Goal: Task Accomplishment & Management: Manage account settings

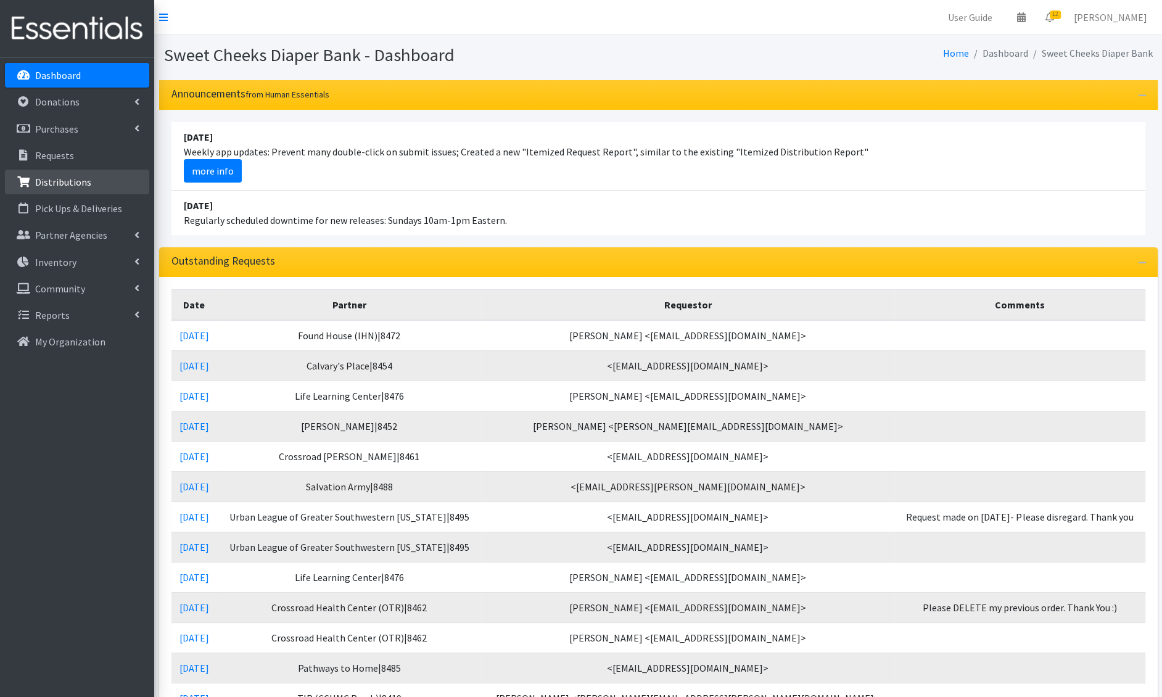
click at [61, 179] on p "Distributions" at bounding box center [63, 182] width 56 height 12
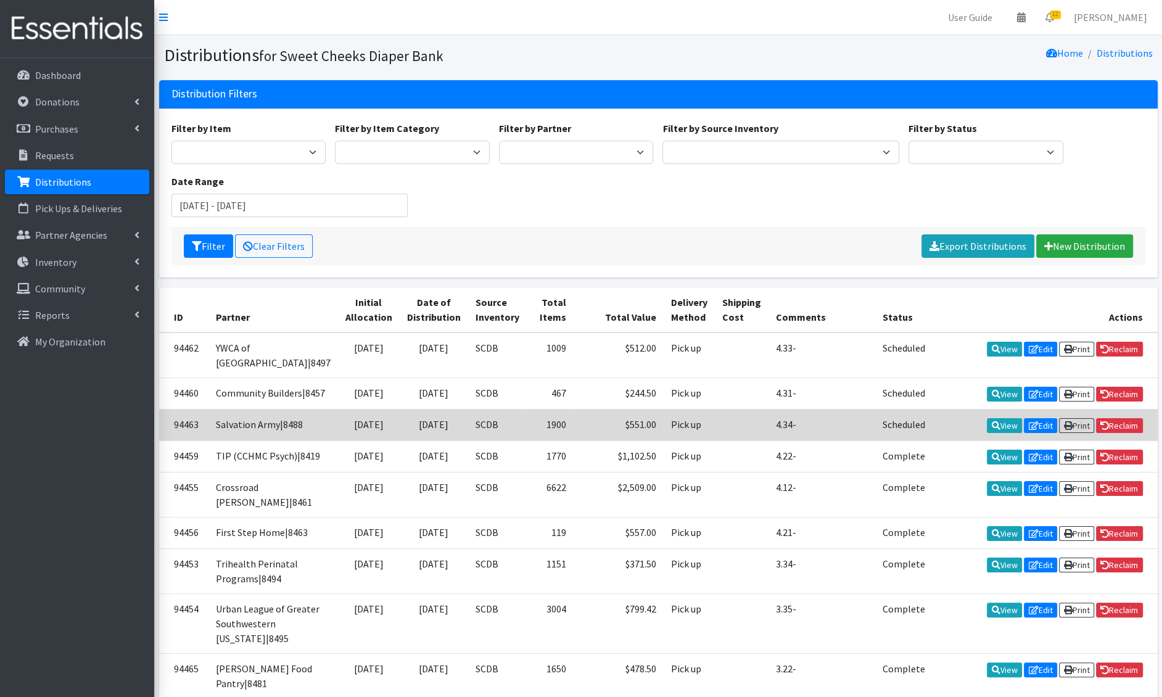
scroll to position [863, 0]
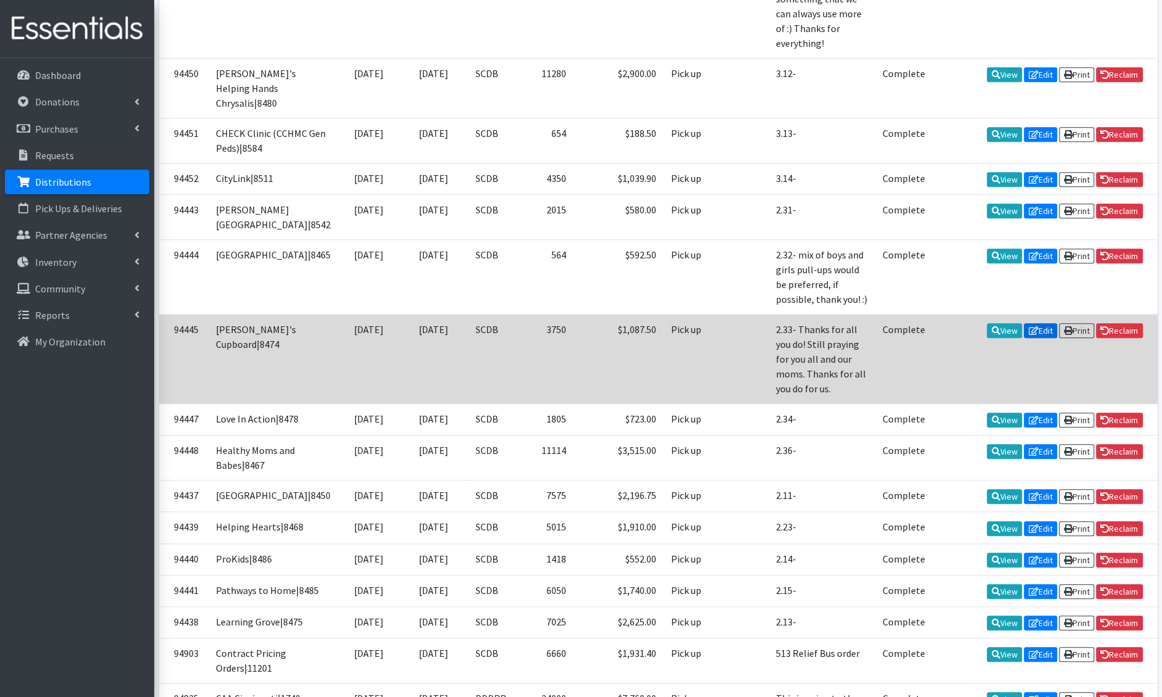
click at [1043, 338] on link "Edit" at bounding box center [1040, 330] width 33 height 15
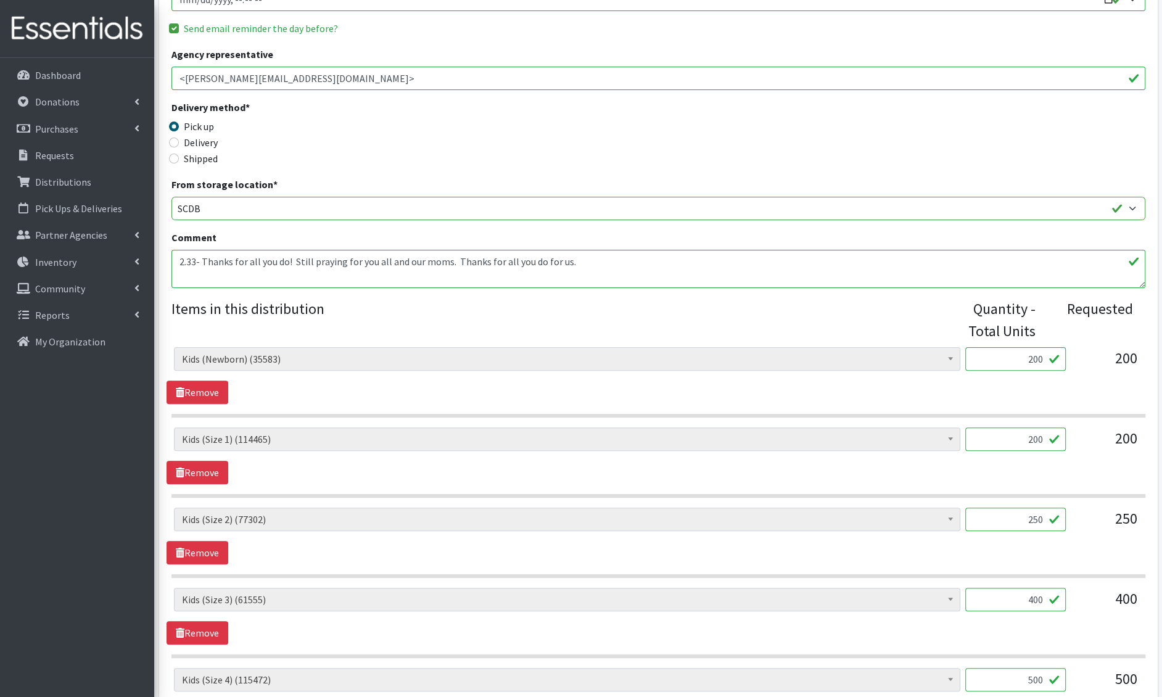
scroll to position [229, 0]
click at [205, 257] on textarea "2.33- Thanks for all you do! Still praying for you all and our moms. Thanks for…" at bounding box center [658, 268] width 974 height 38
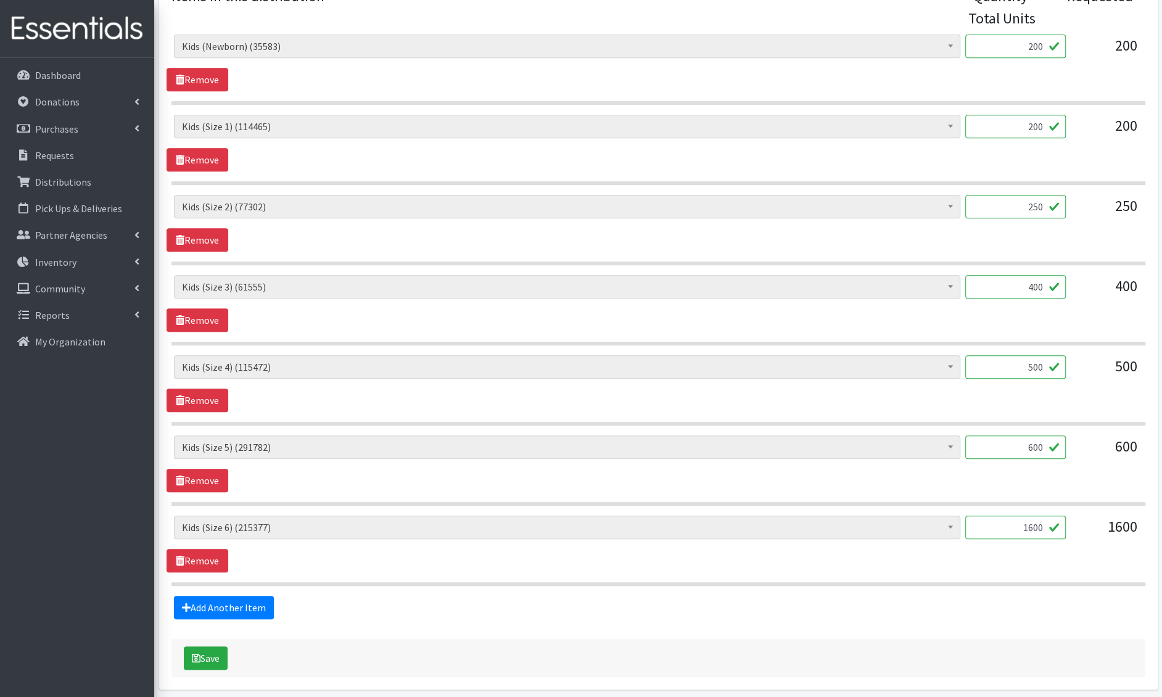
scroll to position [582, 0]
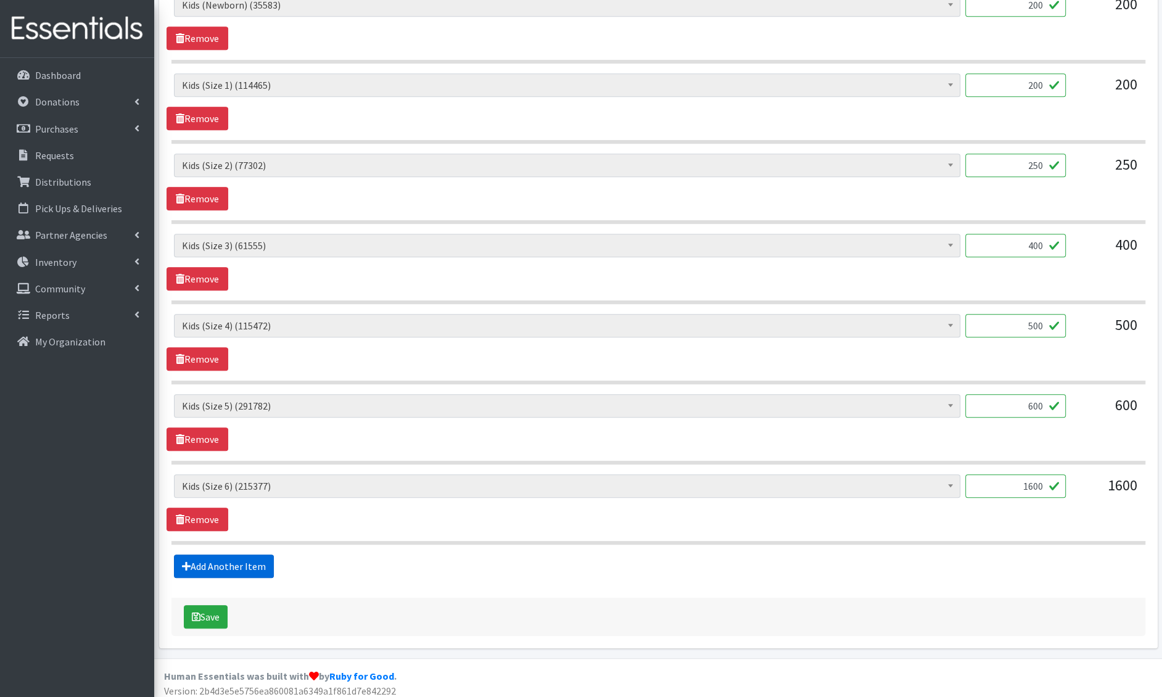
type textarea "2.33- Free area added. Thanks for all you do! Still praying for you all and our…"
click at [218, 554] on link "Add Another Item" at bounding box center [224, 565] width 100 height 23
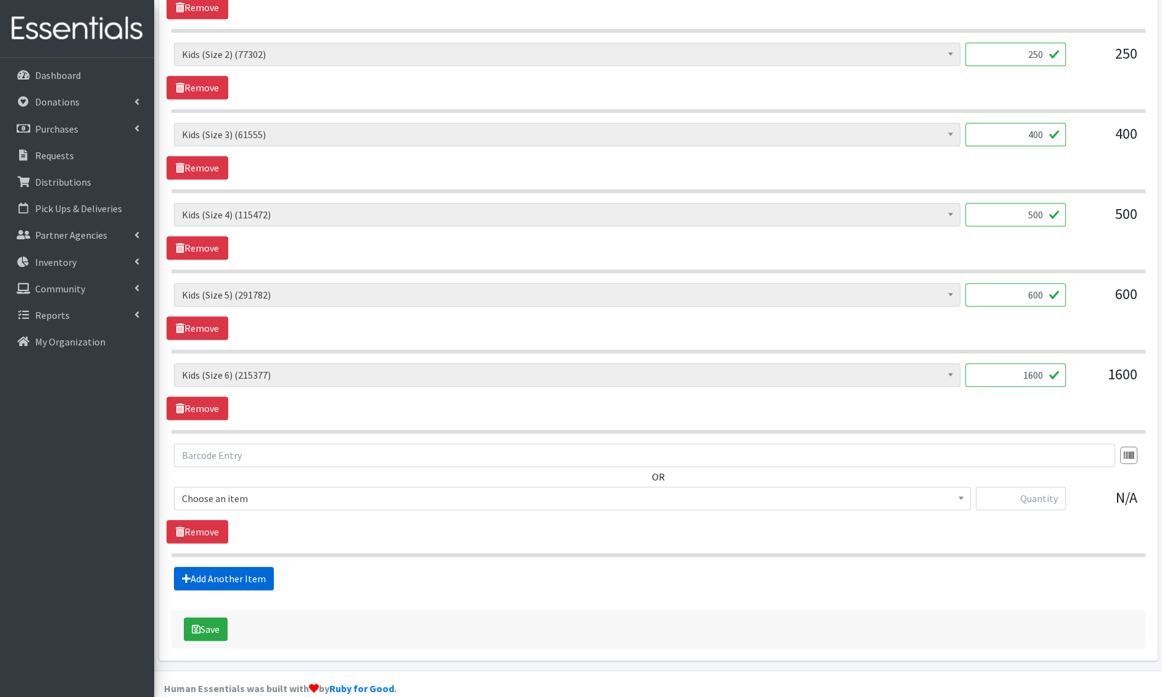
scroll to position [705, 0]
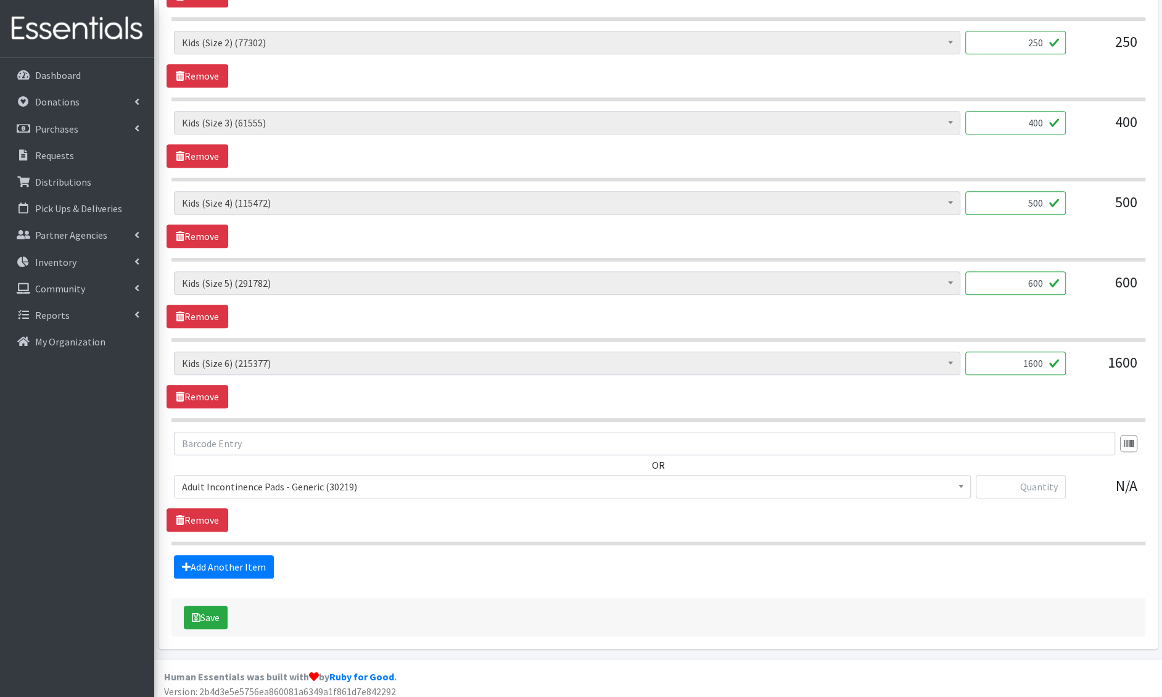
click at [226, 478] on span "Adult Incontinence Pads - Generic (30219)" at bounding box center [572, 486] width 781 height 17
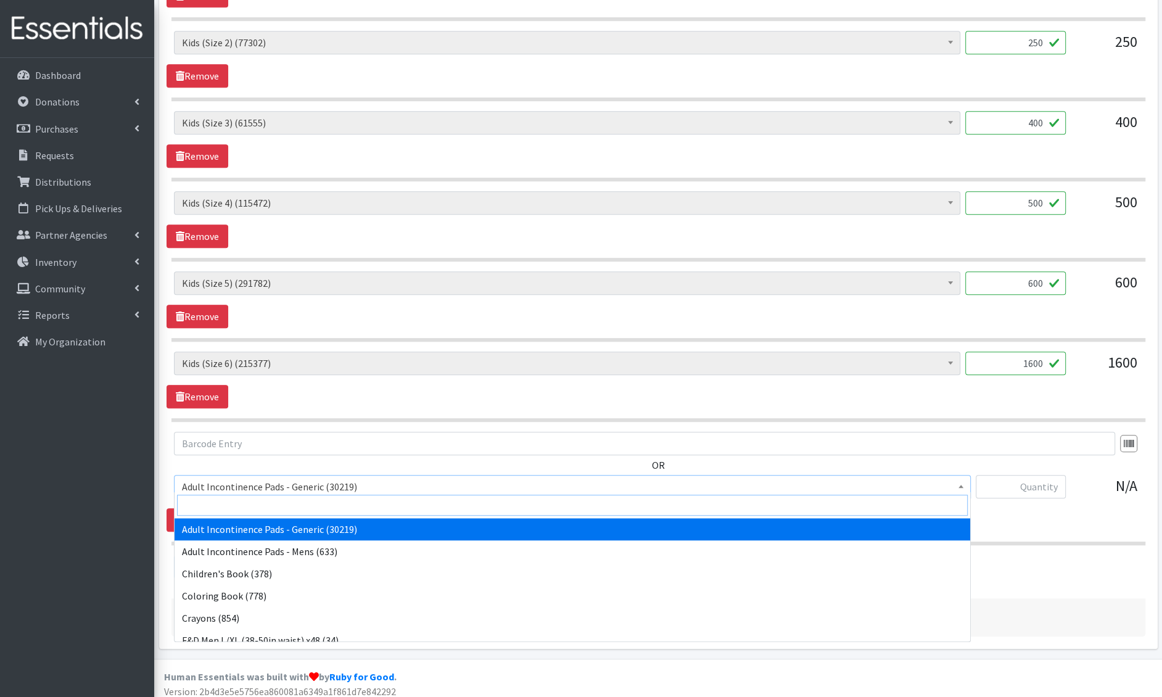
click at [224, 500] on input "search" at bounding box center [572, 505] width 791 height 21
type input "e 7"
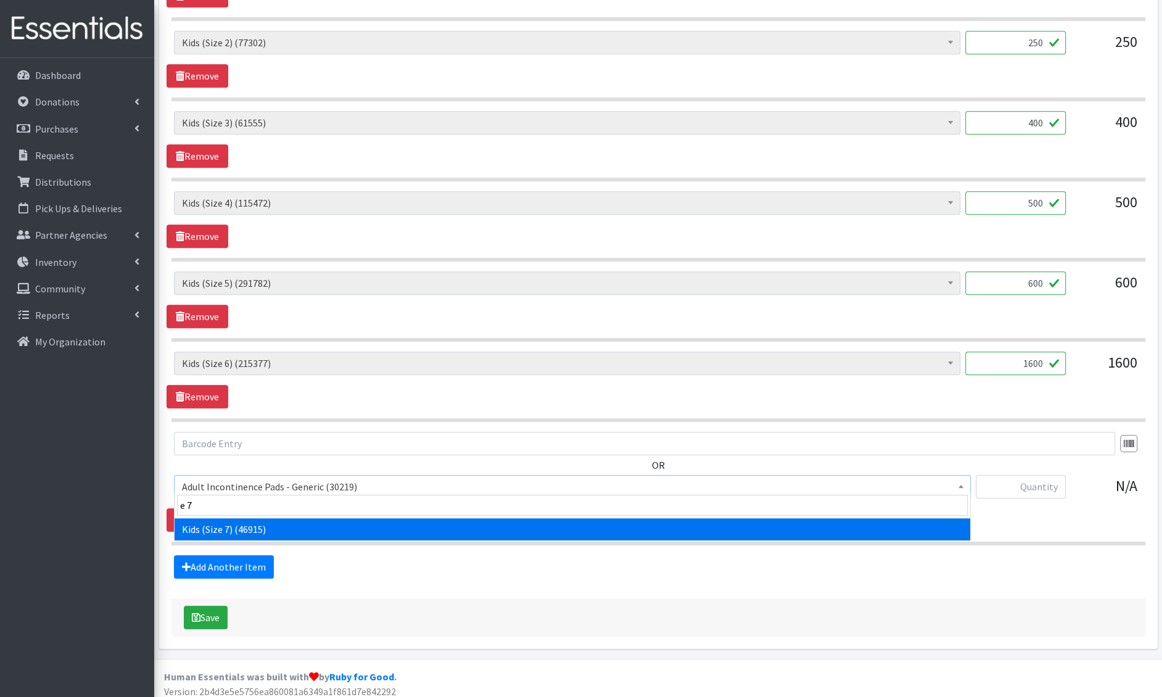
select select "6314"
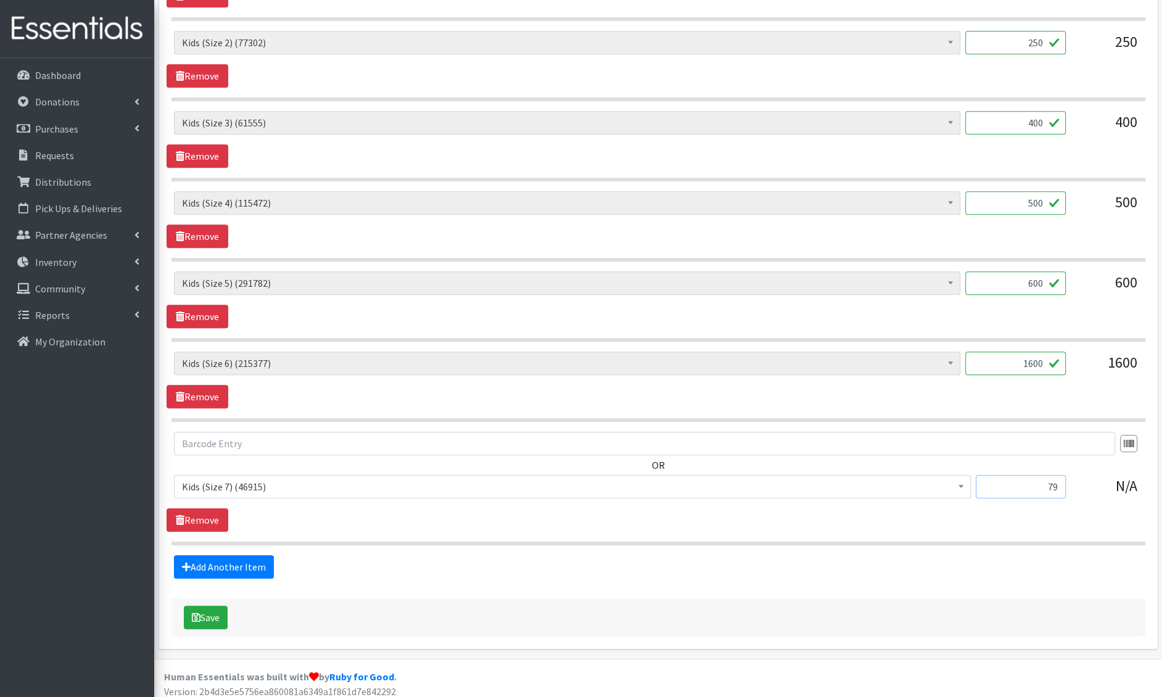
type input "79"
click at [193, 624] on div "Save" at bounding box center [658, 617] width 974 height 38
click at [205, 611] on button "Save" at bounding box center [206, 617] width 44 height 23
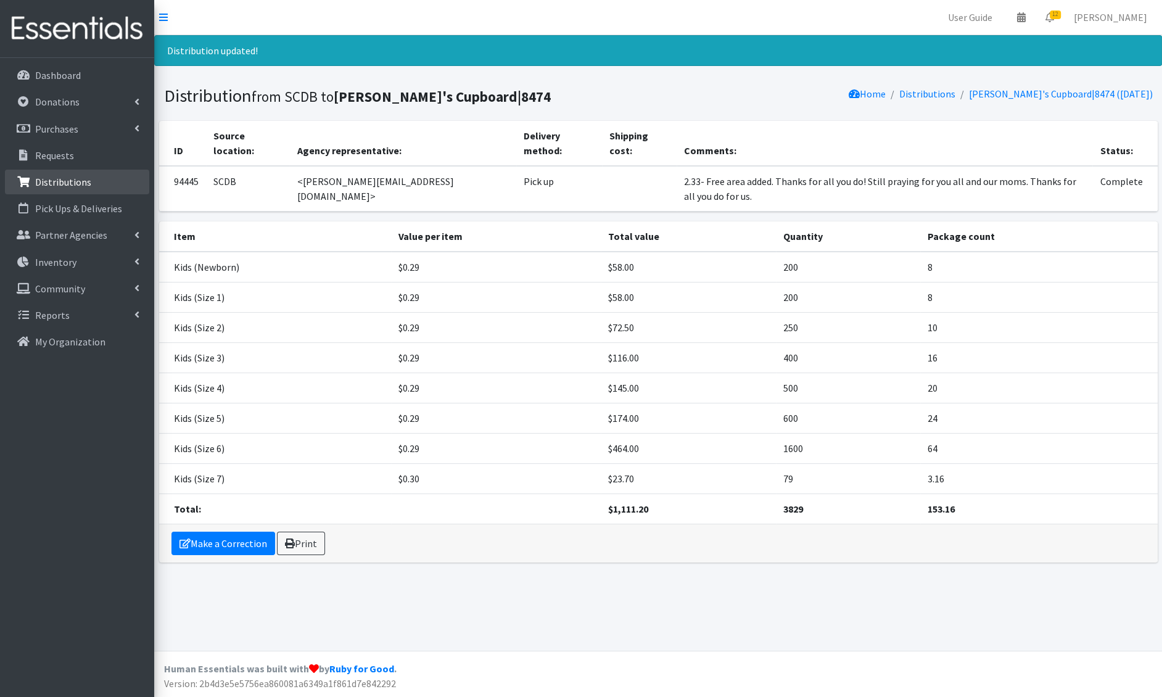
click at [68, 191] on link "Distributions" at bounding box center [77, 182] width 144 height 25
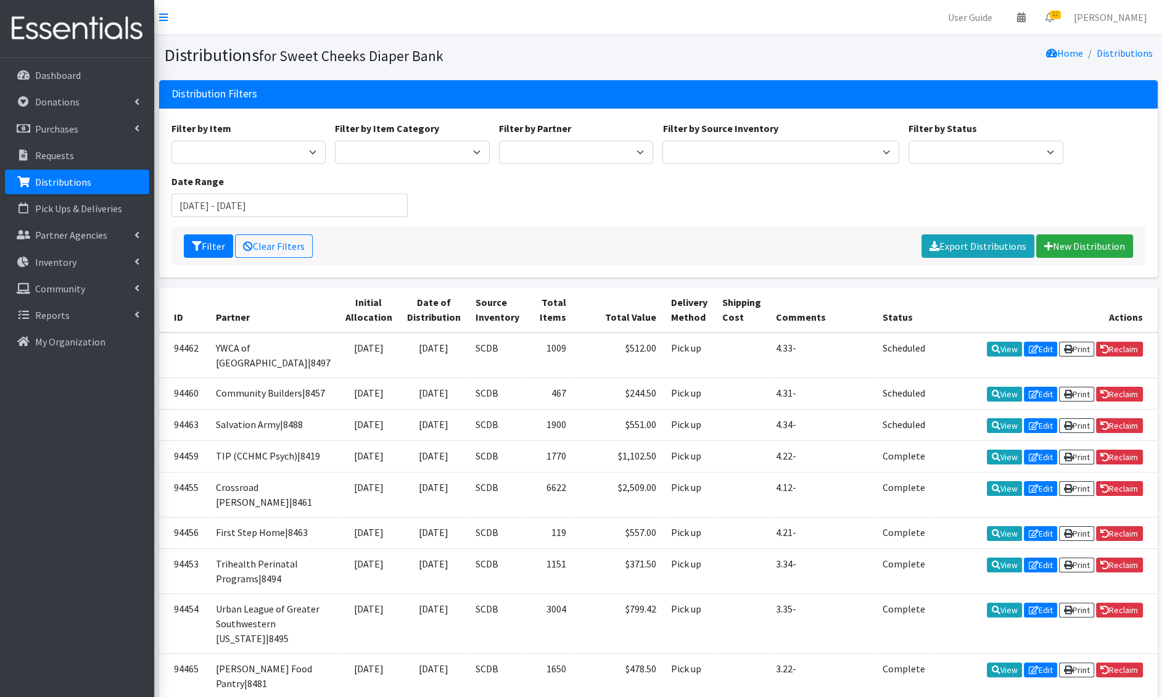
scroll to position [1964, 0]
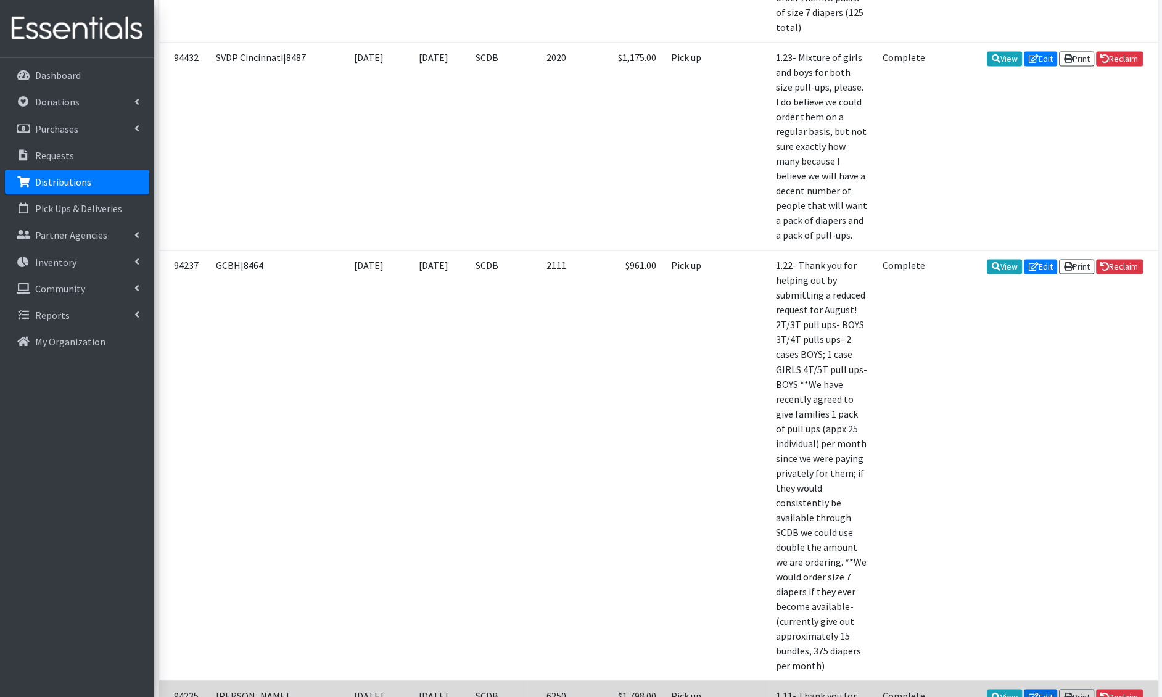
click at [1032, 692] on icon at bounding box center [1034, 696] width 10 height 9
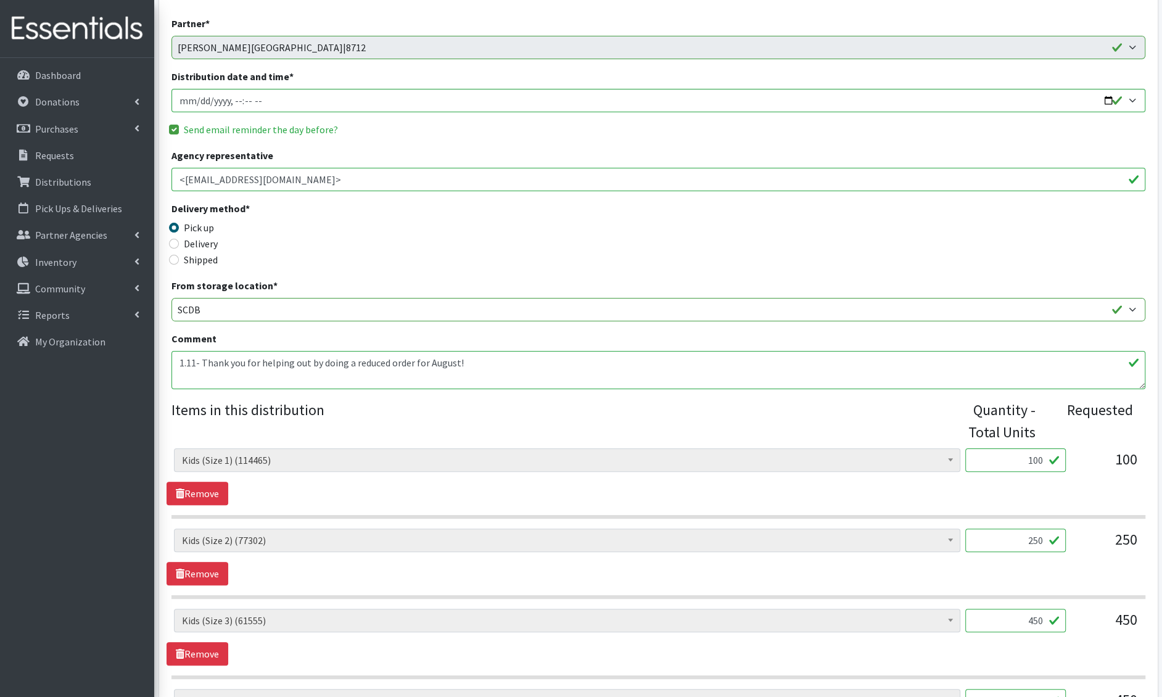
scroll to position [146, 0]
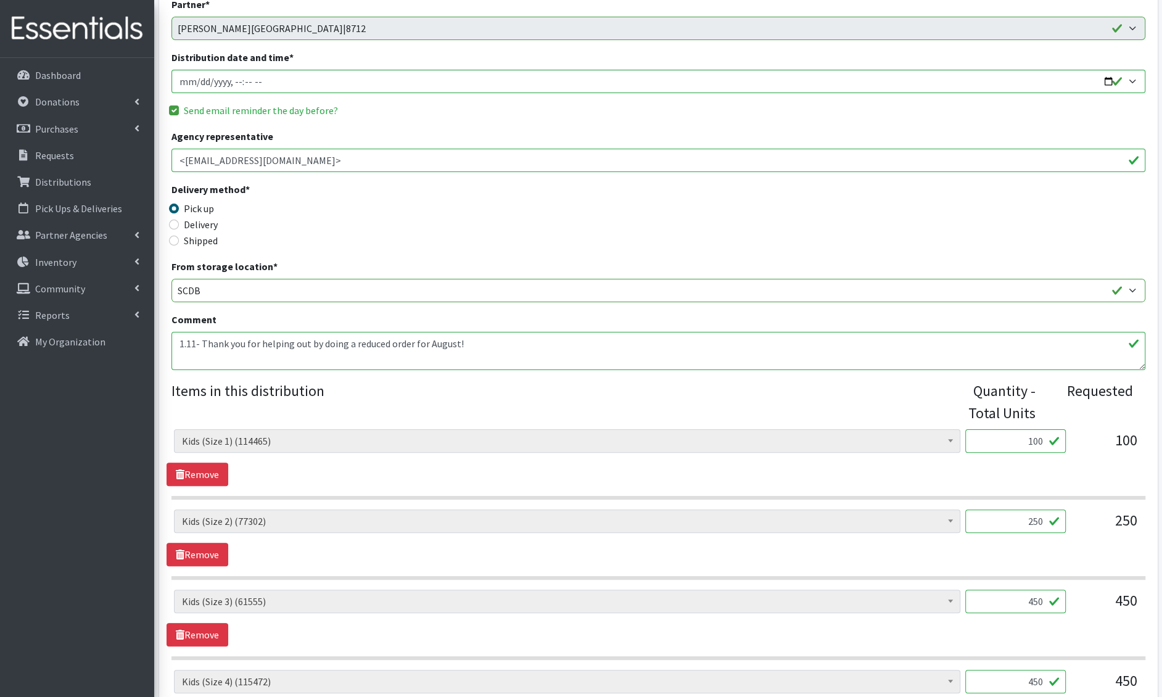
click at [204, 344] on textarea "1.11- Thank you for helping out by doing a reduced order for August!" at bounding box center [658, 351] width 974 height 38
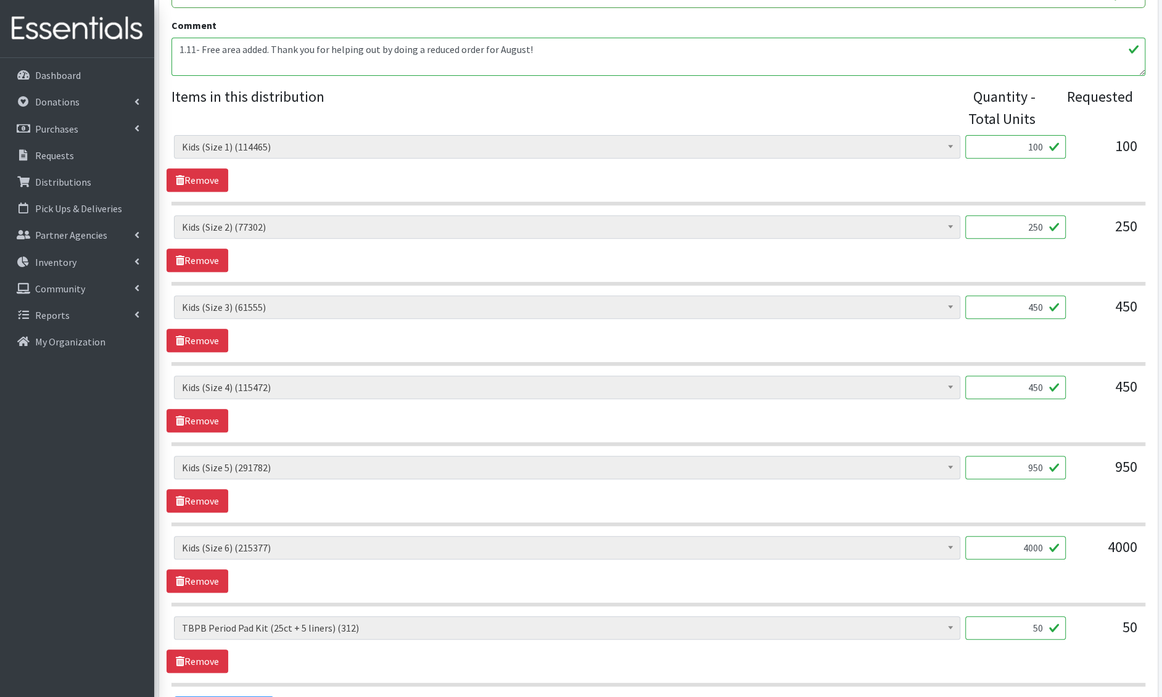
scroll to position [442, 0]
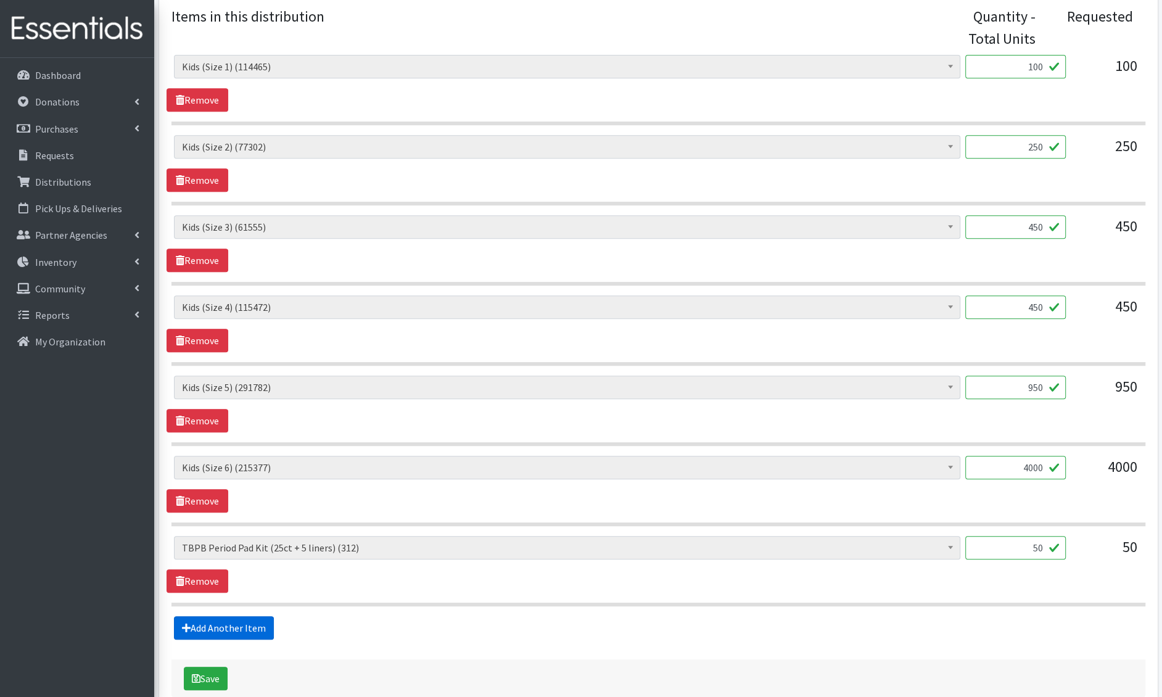
type textarea "1.11- Free area added. Thank you for helping out by doing a reduced order for A…"
click at [243, 617] on link "Add Another Item" at bounding box center [224, 627] width 100 height 23
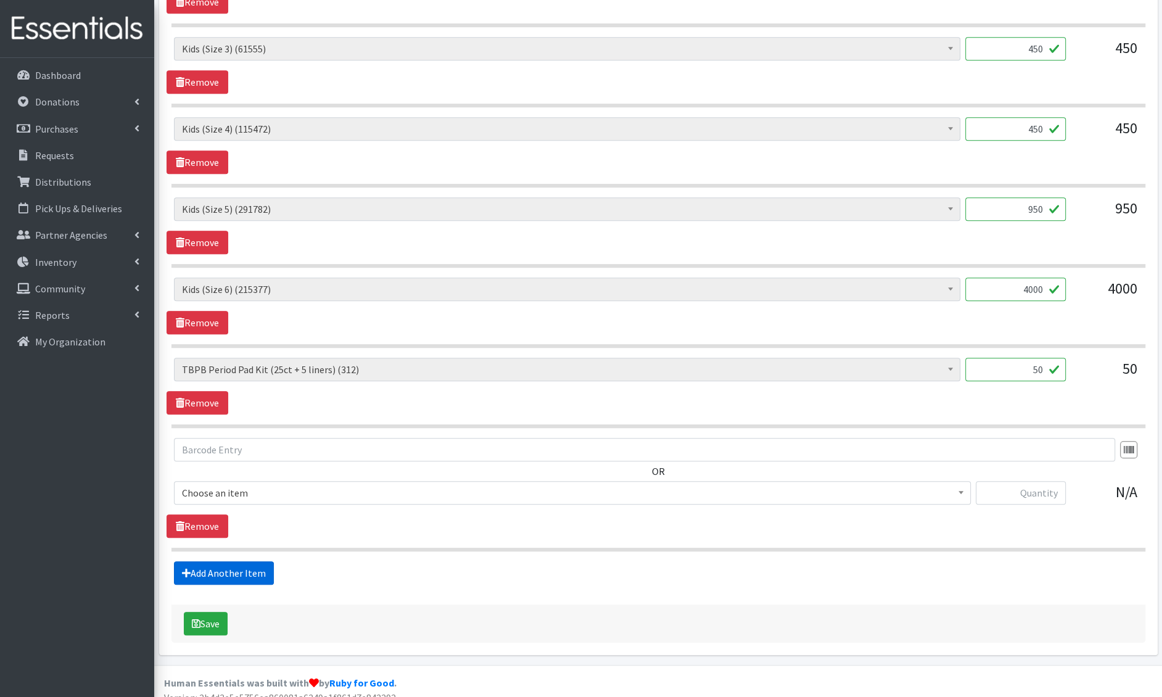
scroll to position [705, 0]
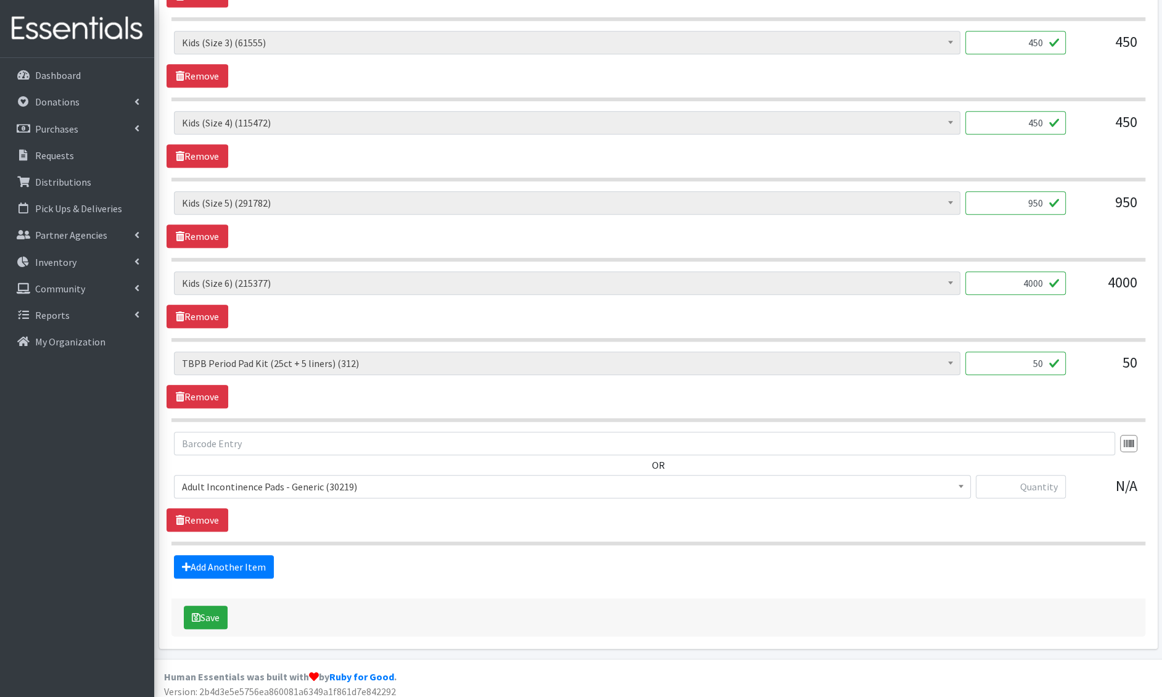
click at [268, 478] on span "Adult Incontinence Pads - Generic (30219)" at bounding box center [572, 486] width 781 height 17
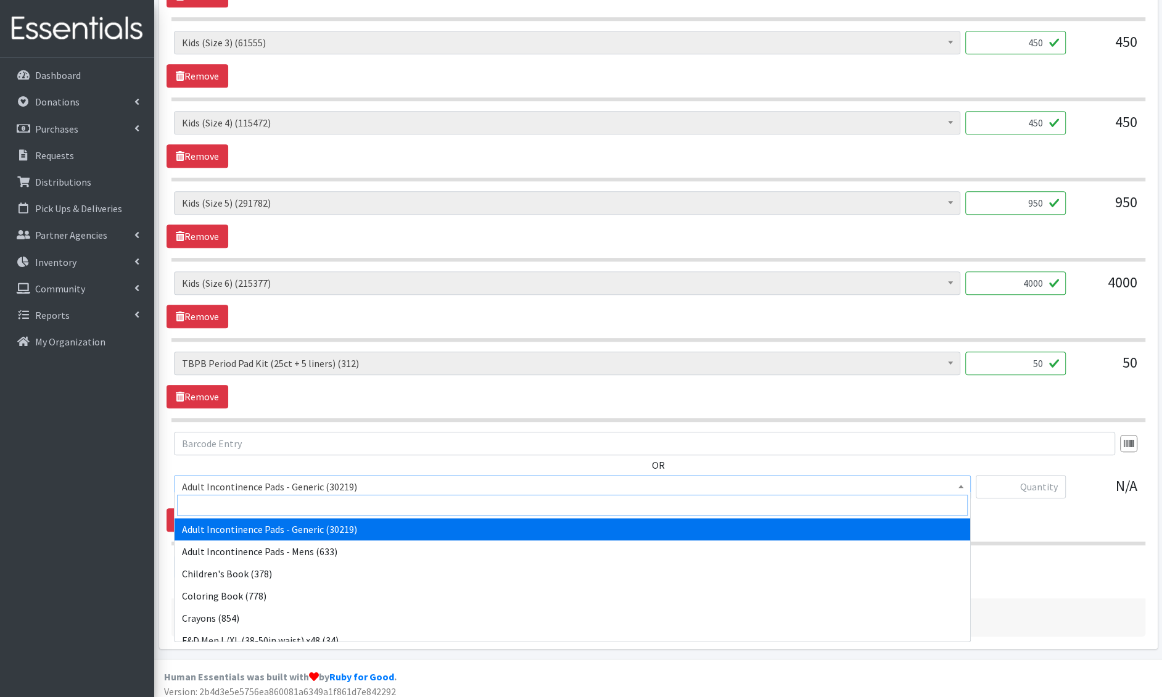
click at [274, 500] on input "search" at bounding box center [572, 505] width 791 height 21
type input "wipes"
select select "1205"
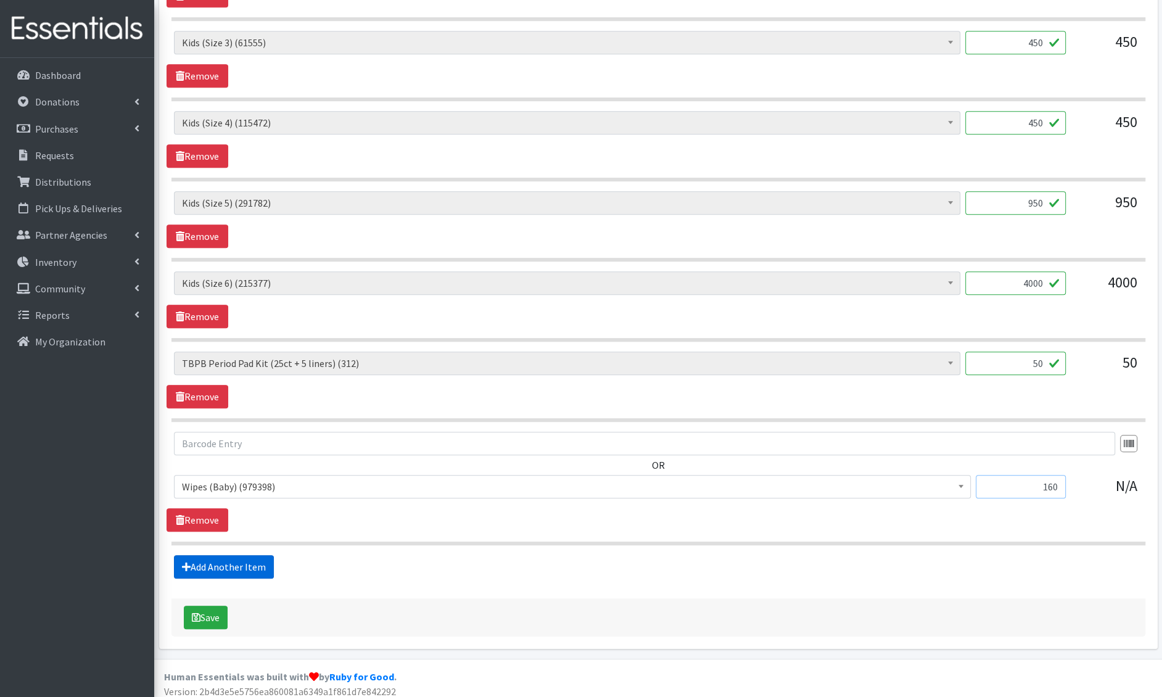
type input "160"
click at [199, 555] on link "Add Another Item" at bounding box center [224, 566] width 100 height 23
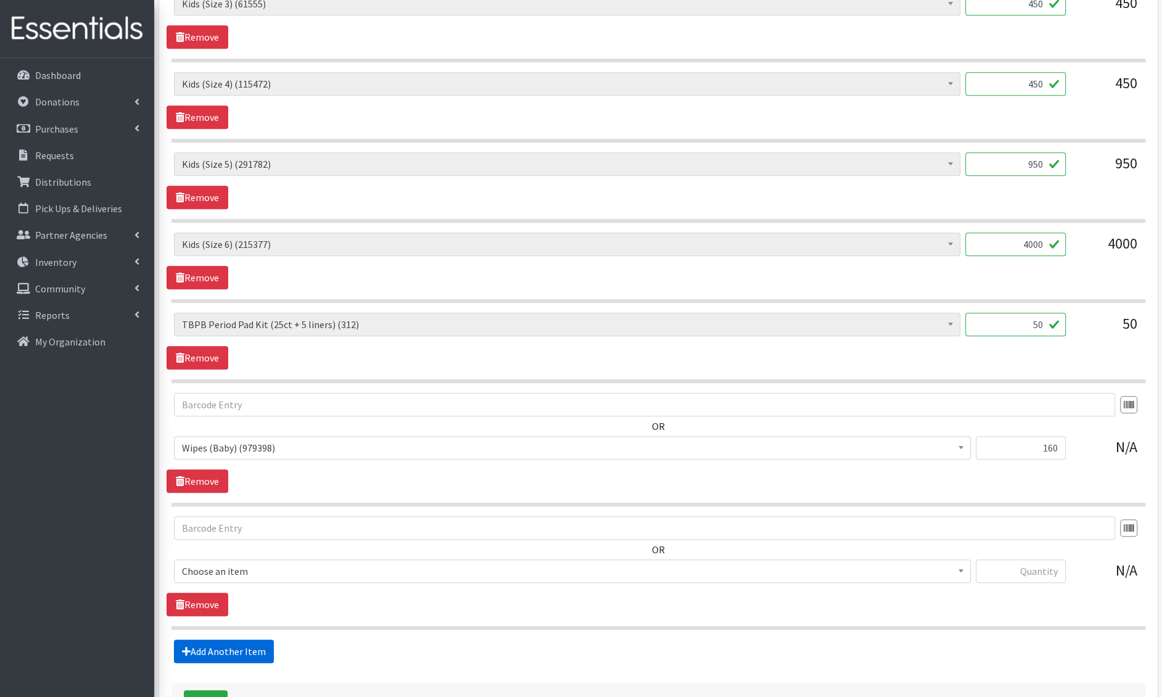
scroll to position [827, 0]
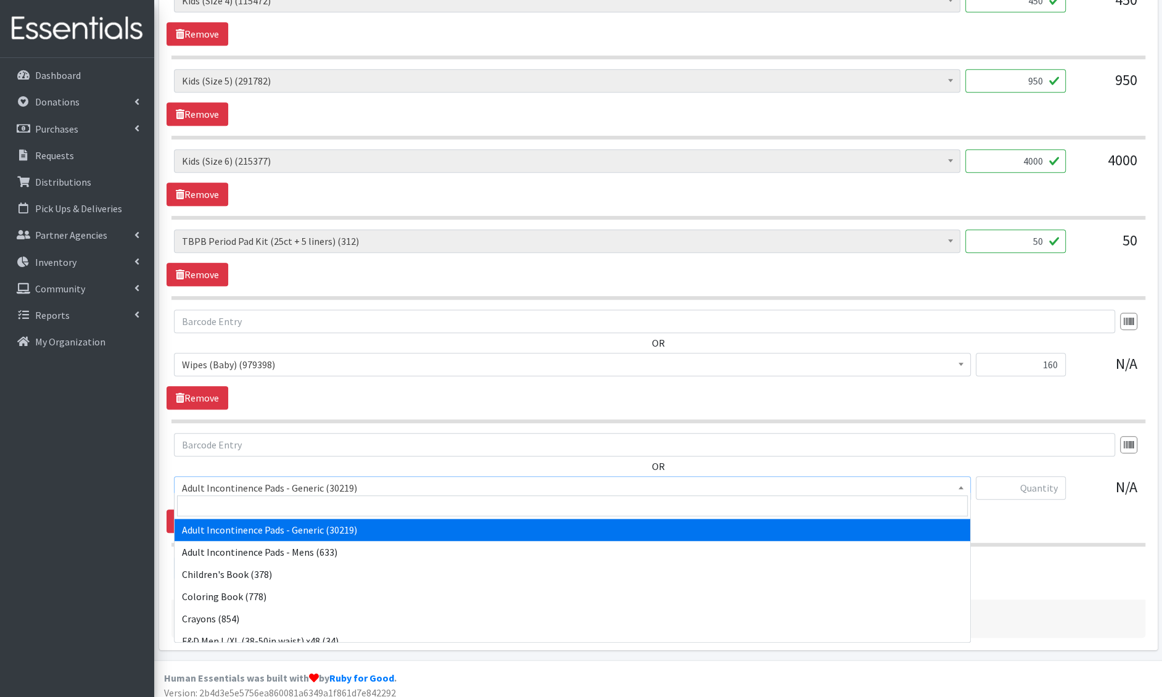
click at [235, 479] on span "Adult Incontinence Pads - Generic (30219)" at bounding box center [572, 487] width 781 height 17
click at [228, 500] on input "search" at bounding box center [572, 505] width 791 height 21
type input "cup"
select select "4731"
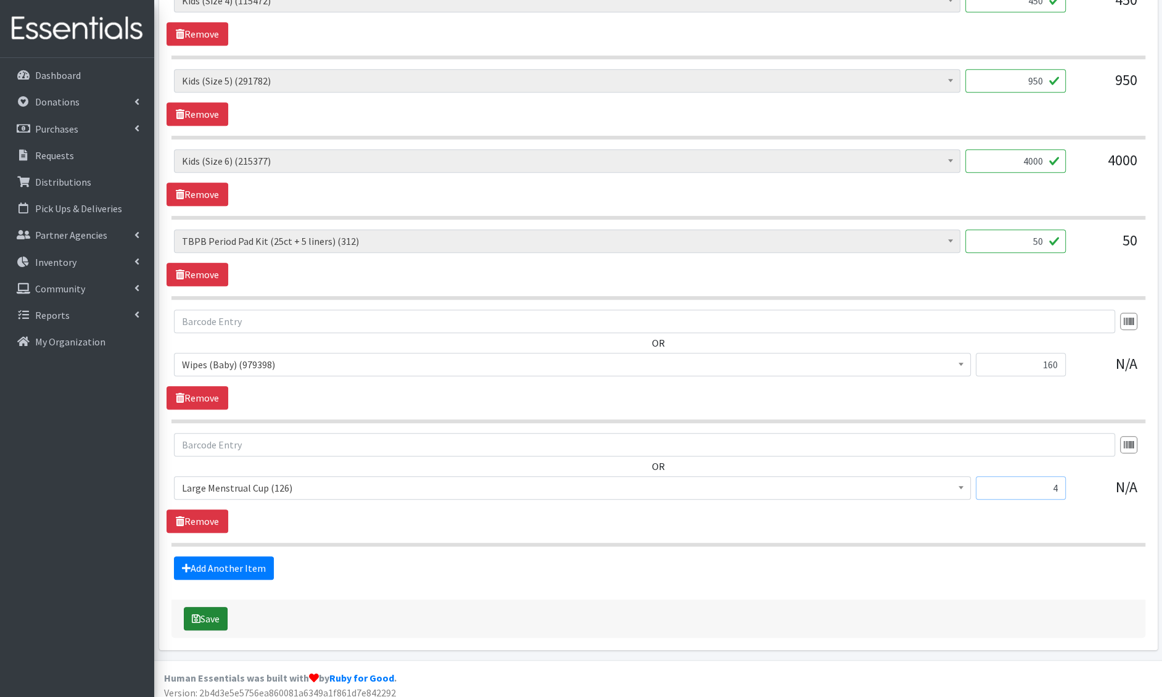
type input "4"
click at [207, 608] on button "Save" at bounding box center [206, 618] width 44 height 23
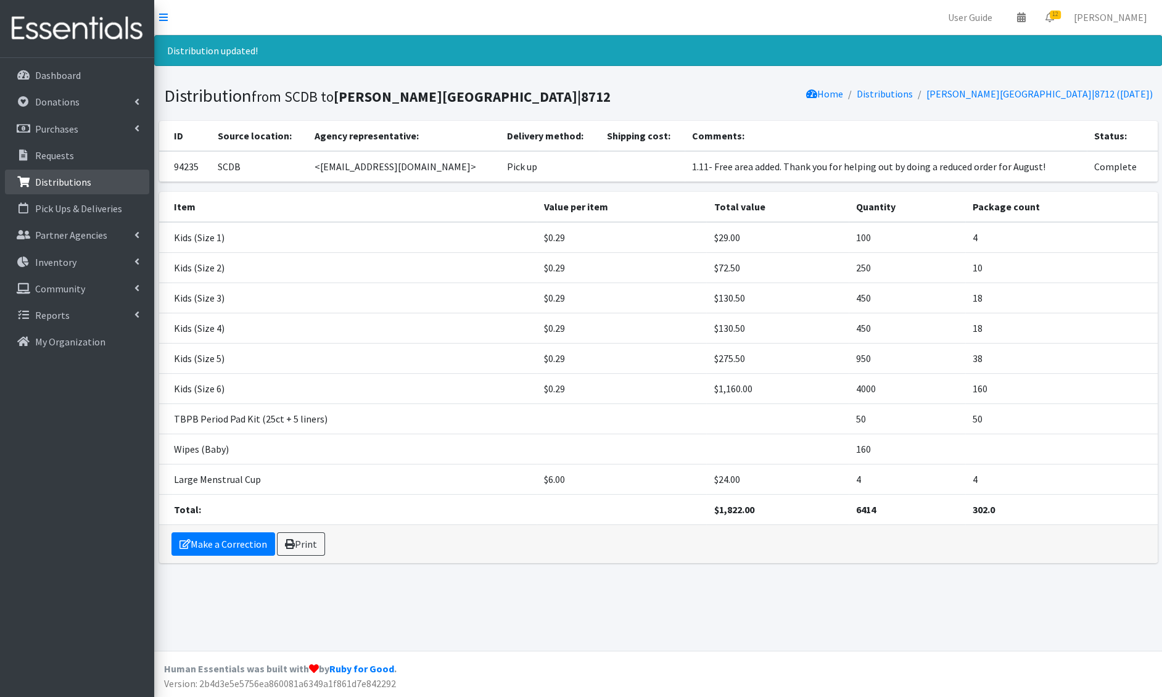
click at [92, 179] on link "Distributions" at bounding box center [77, 182] width 144 height 25
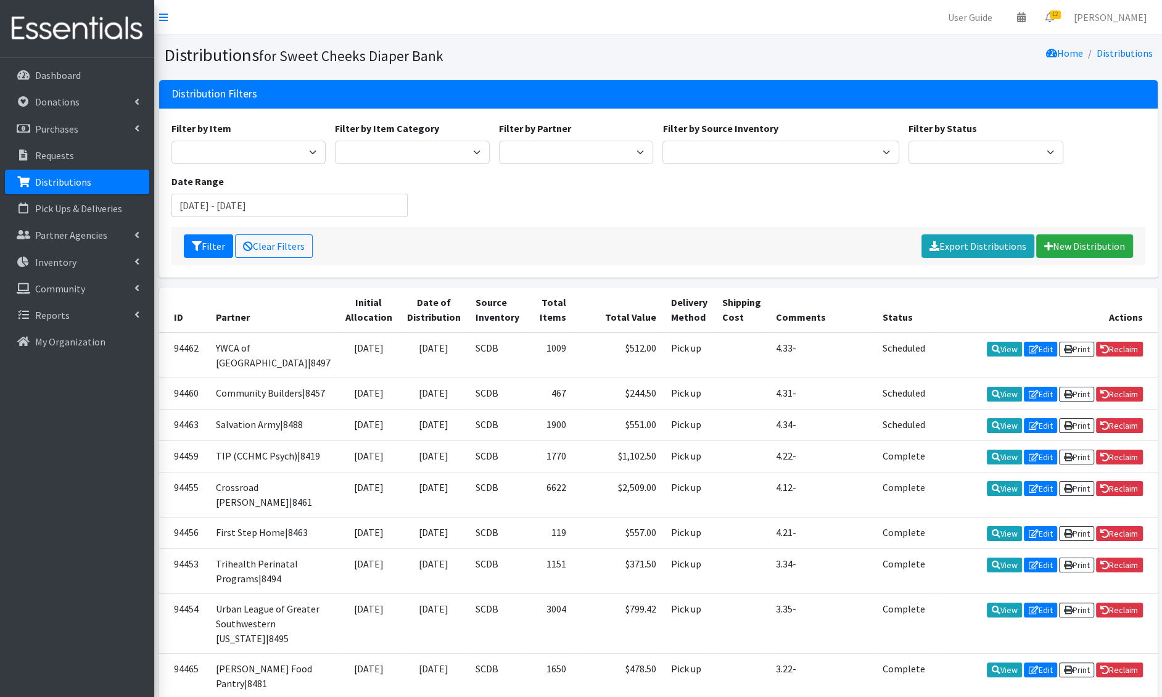
scroll to position [1147, 0]
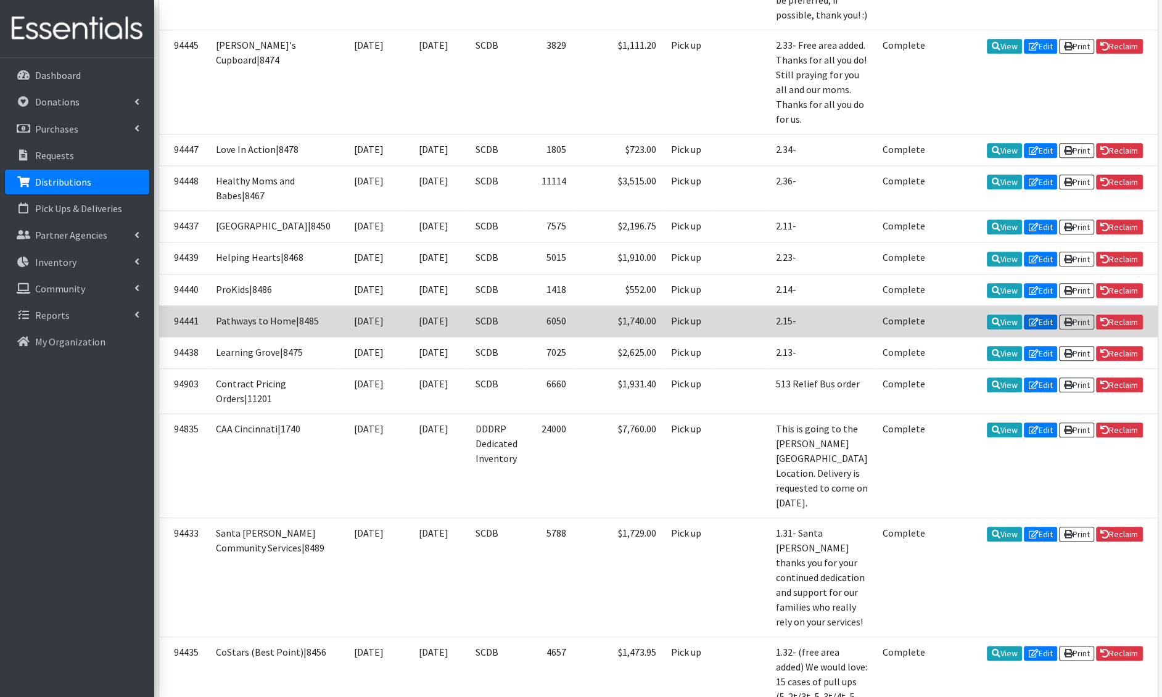
click at [1038, 329] on link "Edit" at bounding box center [1040, 322] width 33 height 15
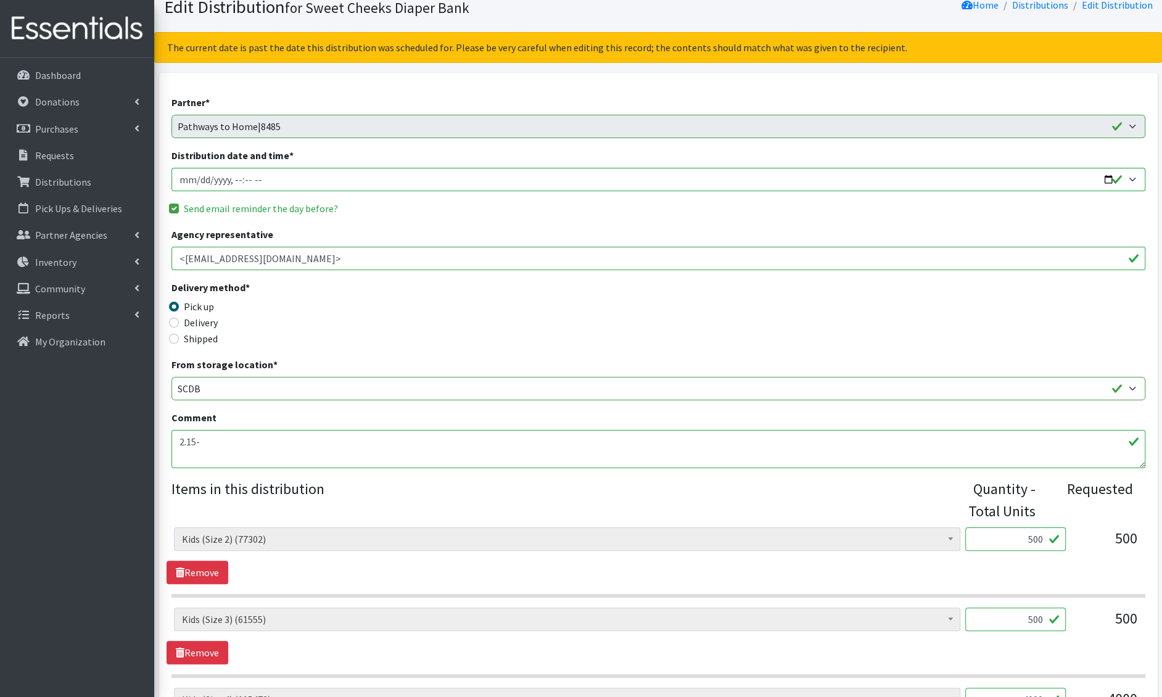
scroll to position [49, 0]
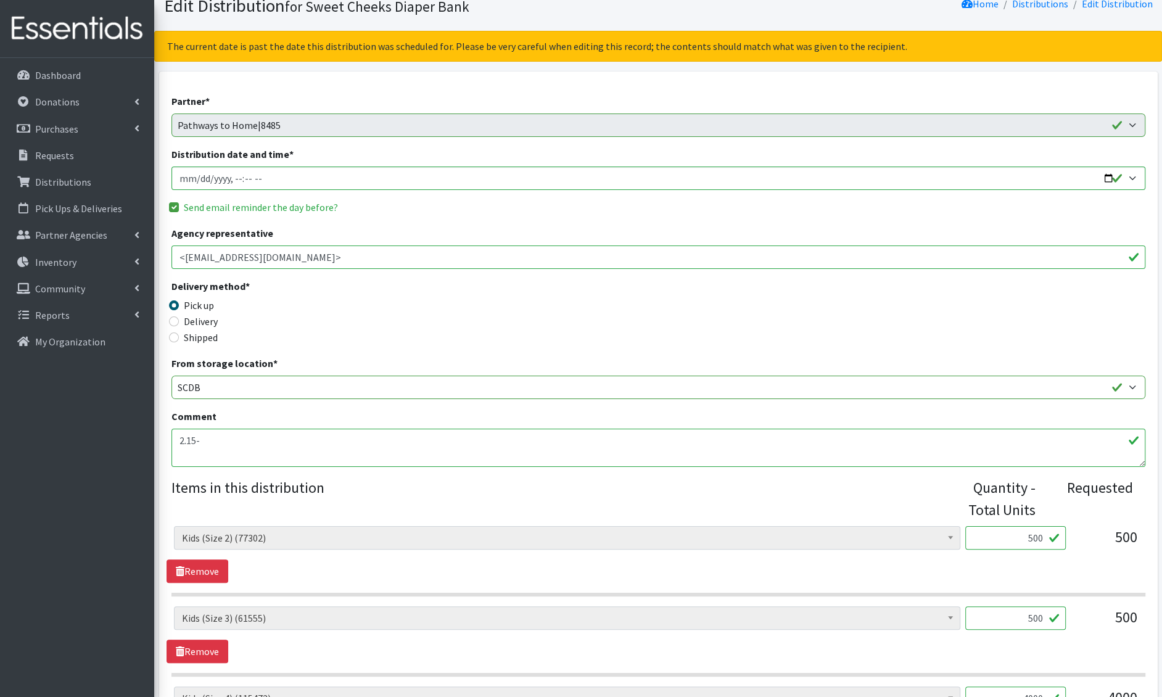
click at [246, 440] on textarea "2.15-" at bounding box center [658, 448] width 974 height 38
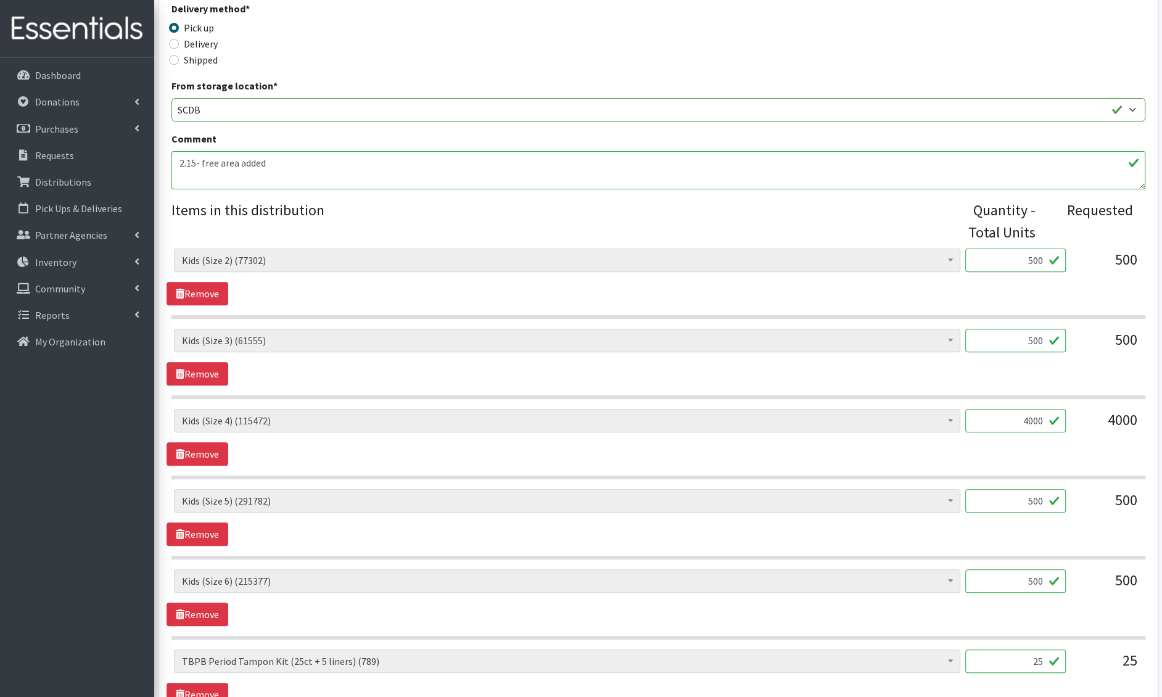
scroll to position [582, 0]
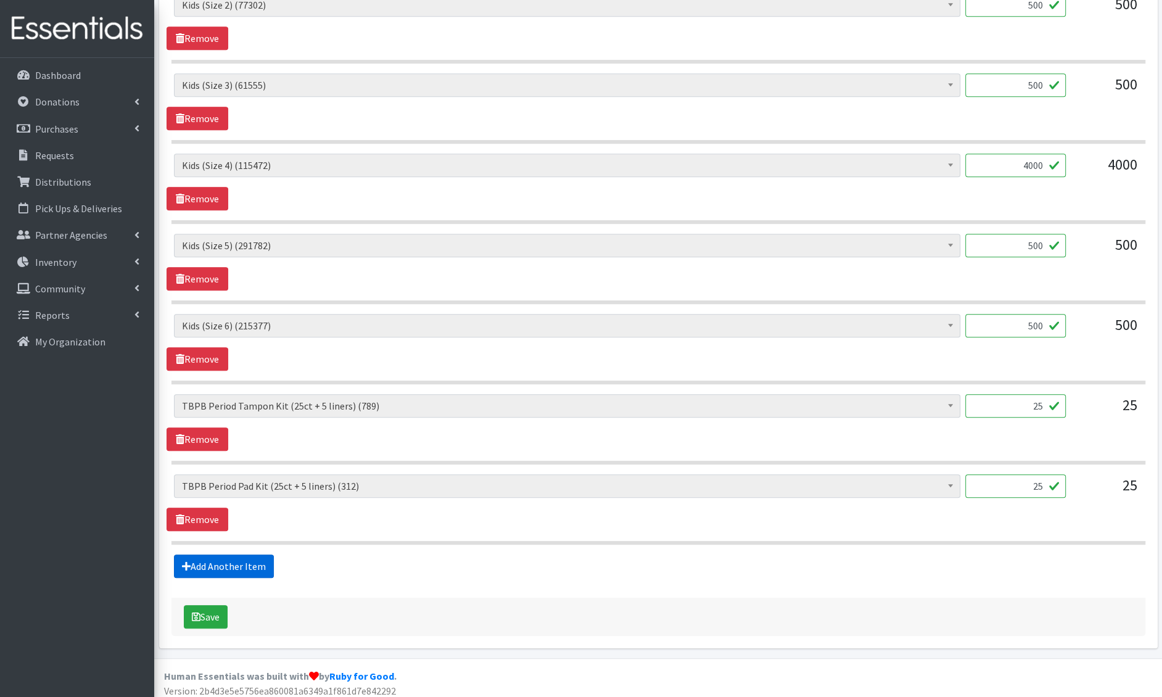
type textarea "2.15- free area added"
click at [220, 567] on link "Add Another Item" at bounding box center [224, 565] width 100 height 23
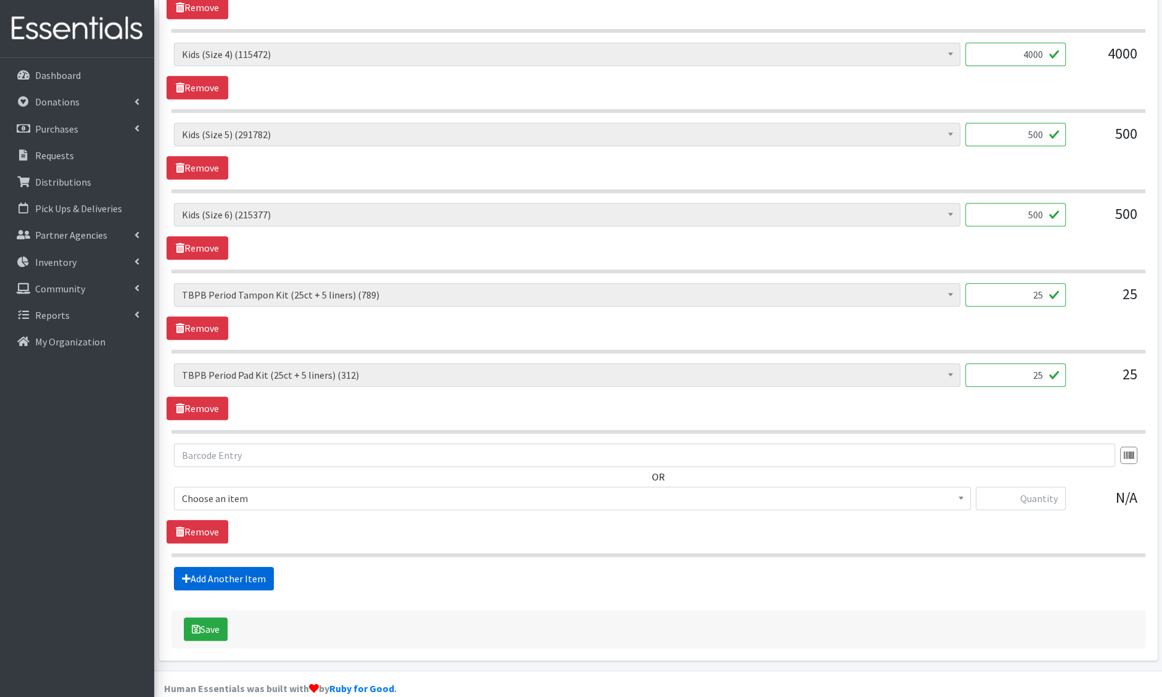
scroll to position [705, 0]
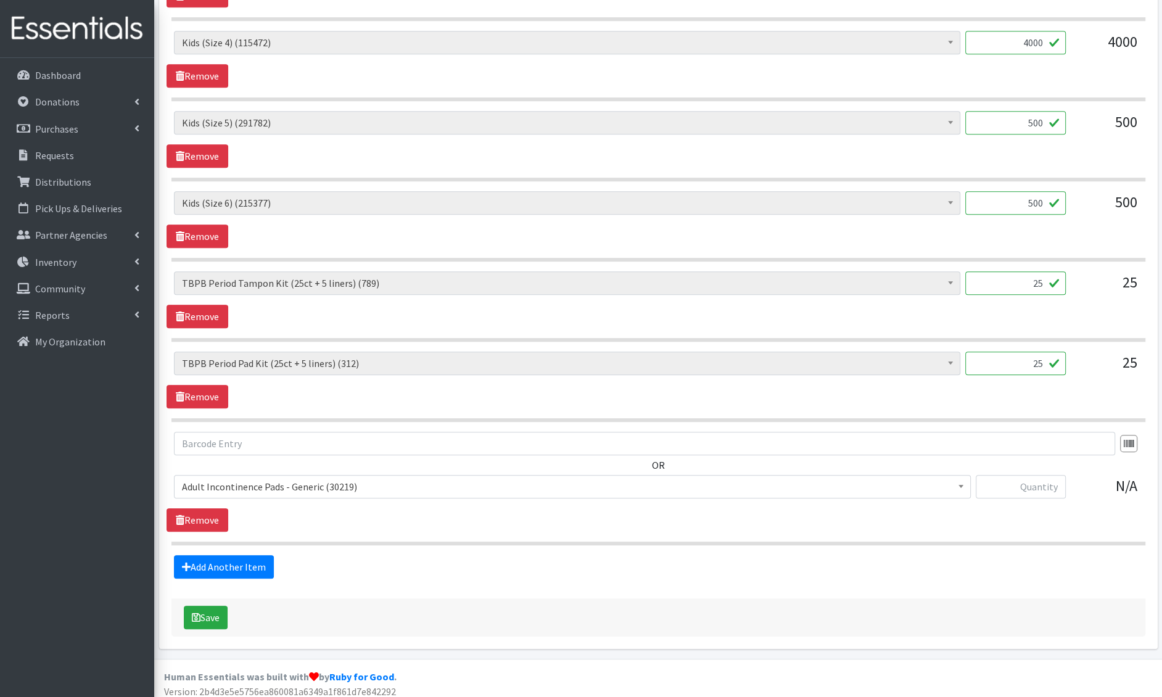
click at [247, 479] on span "Adult Incontinence Pads - Generic (30219)" at bounding box center [572, 486] width 781 height 17
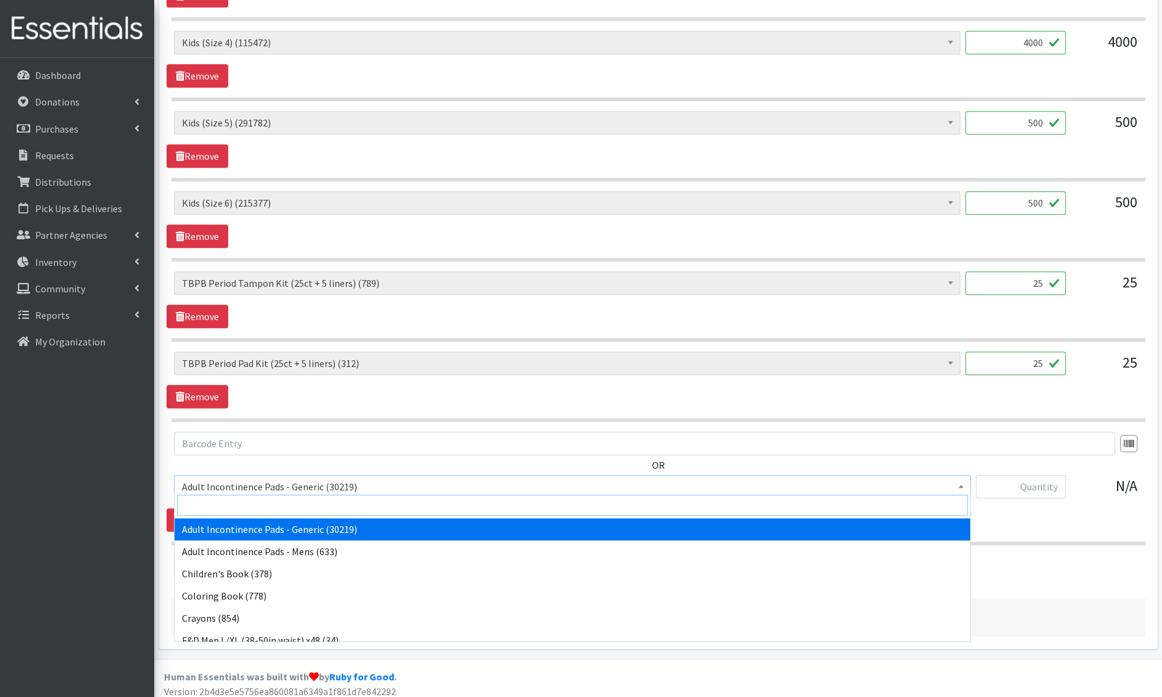
click at [236, 502] on input "search" at bounding box center [572, 505] width 791 height 21
type input "e 7"
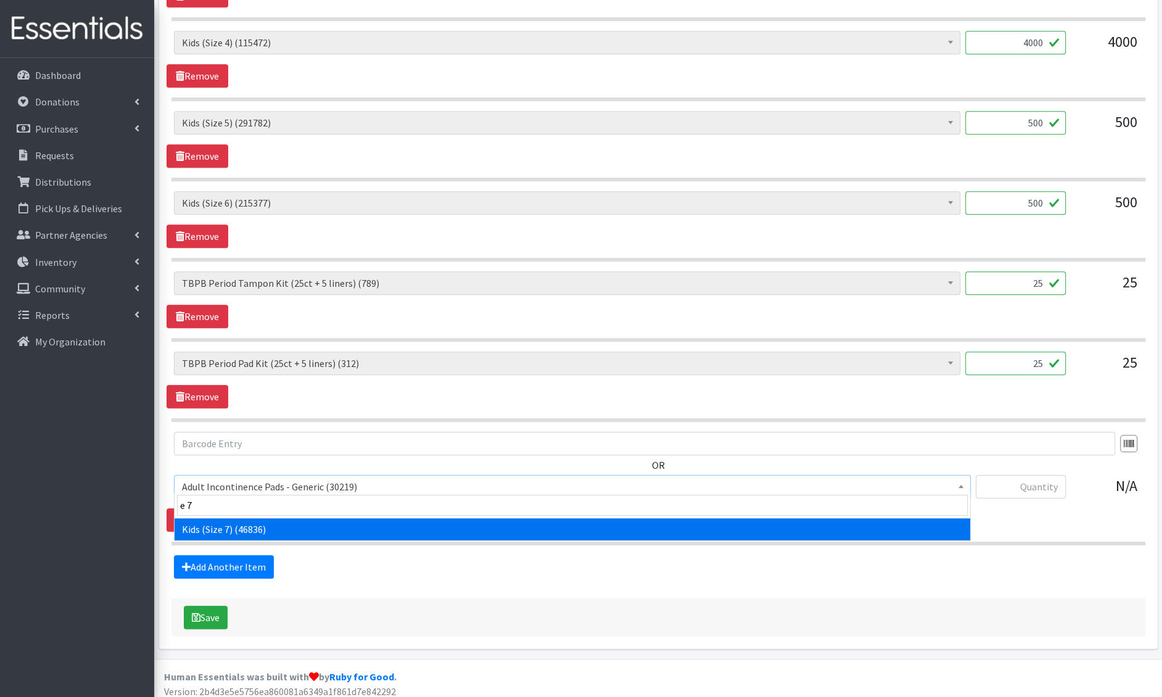
select select "6314"
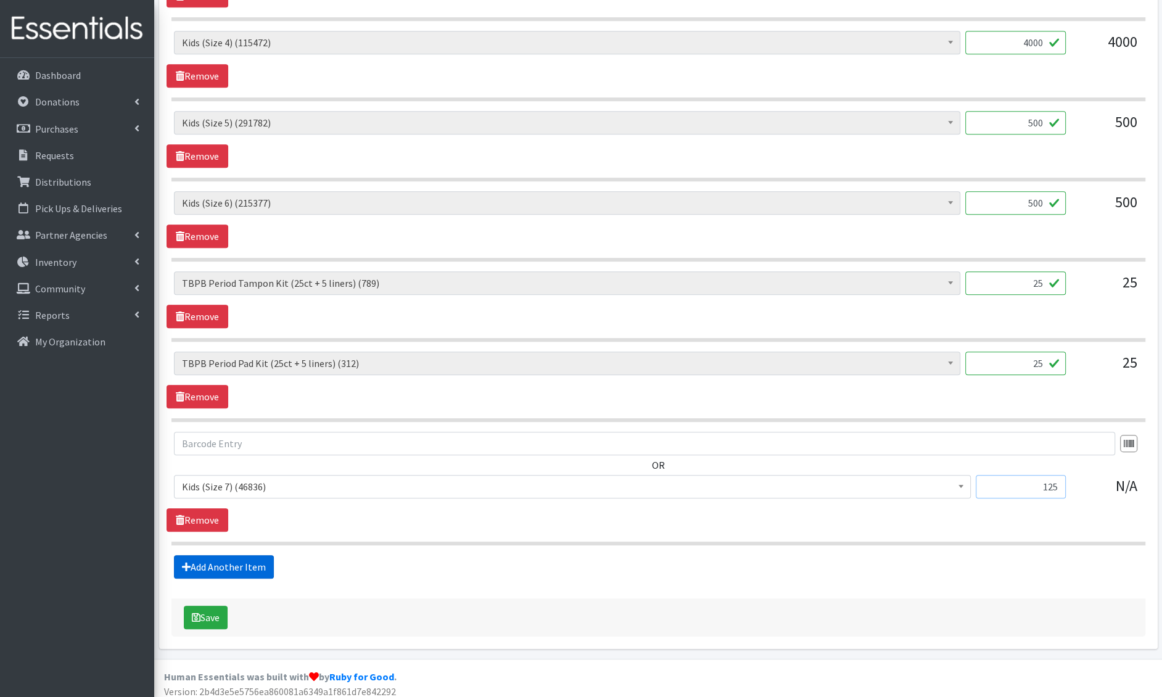
type input "125"
click at [218, 561] on link "Add Another Item" at bounding box center [224, 566] width 100 height 23
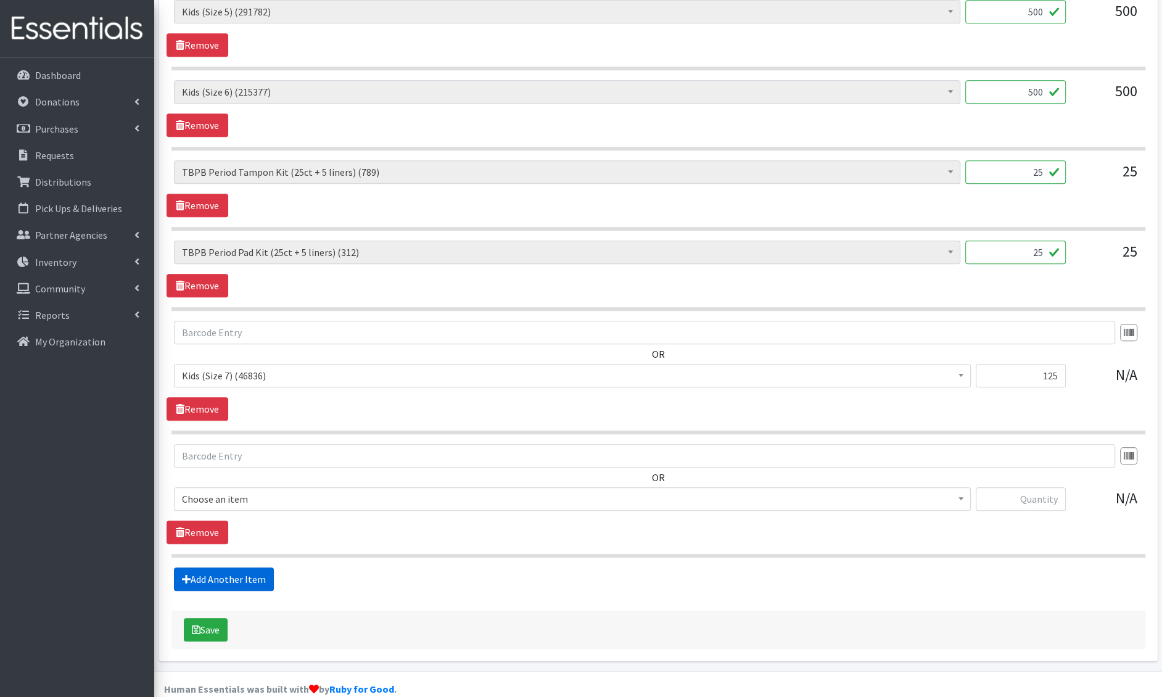
scroll to position [827, 0]
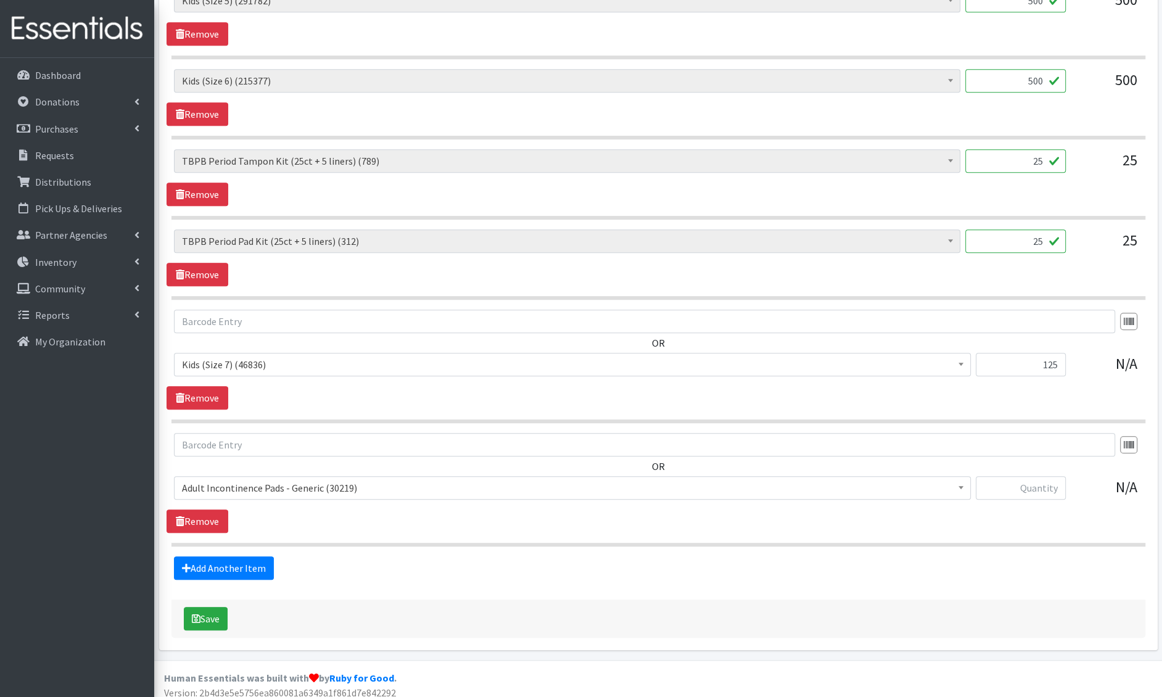
click at [219, 490] on span "Adult Incontinence Pads - Generic (30219)" at bounding box center [572, 487] width 797 height 23
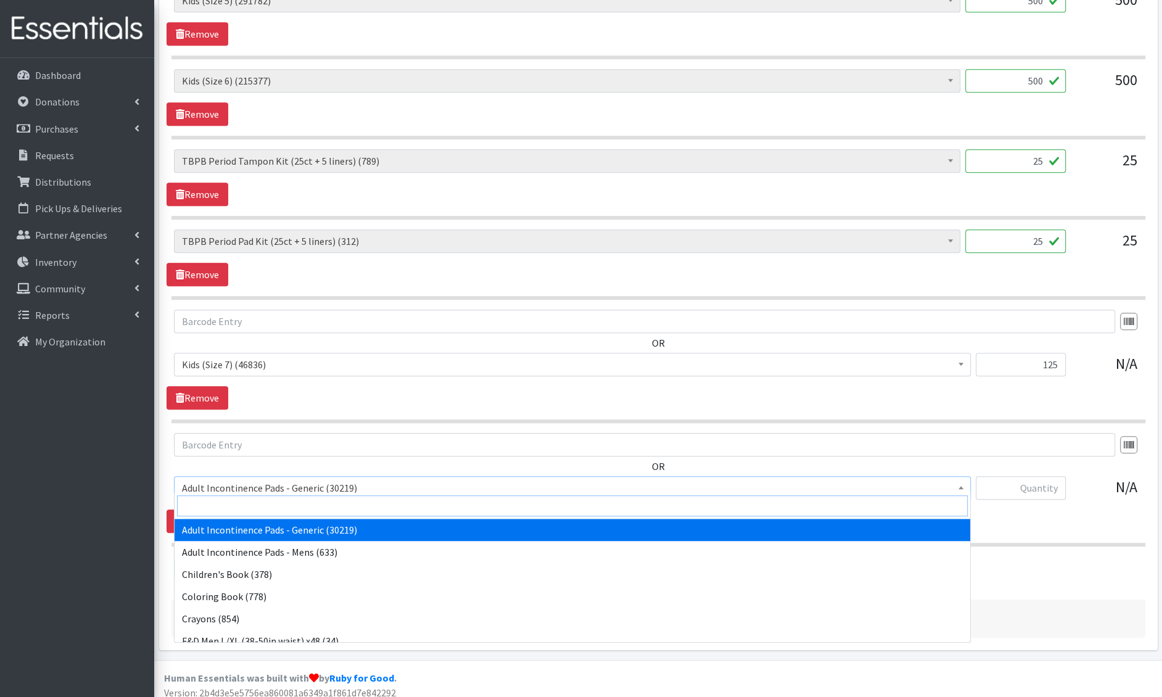
click at [213, 507] on input "search" at bounding box center [572, 505] width 791 height 21
type input "wipes"
select select "1205"
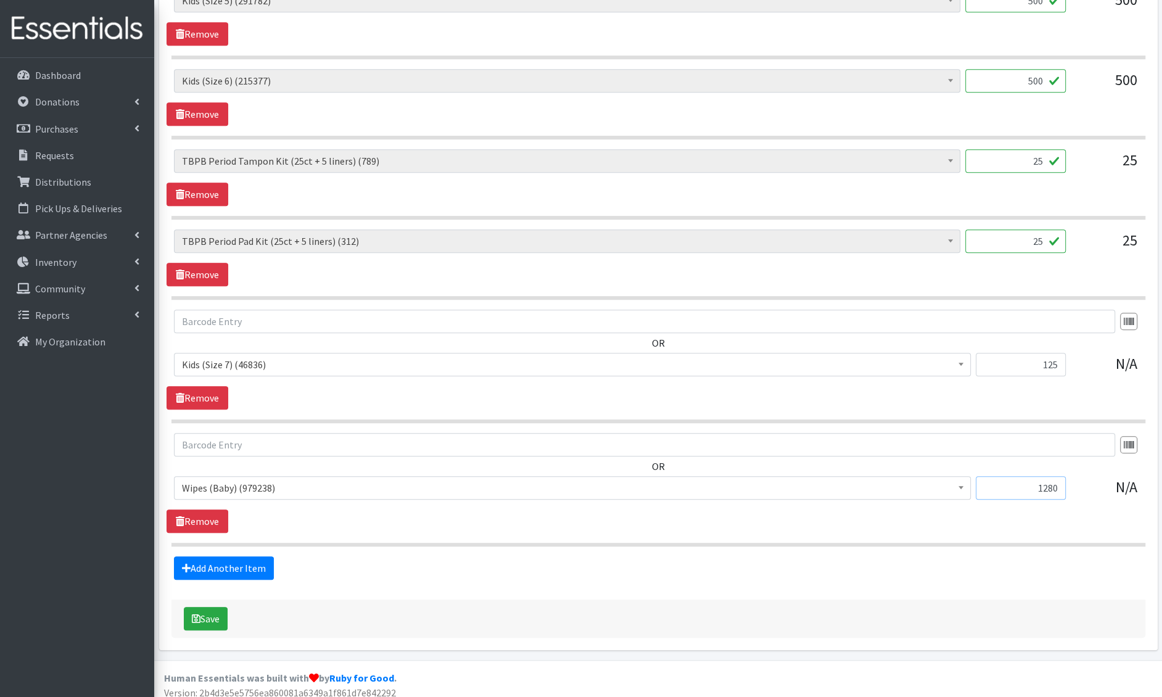
type input "1280"
click at [231, 609] on div "Save" at bounding box center [658, 618] width 974 height 38
click at [207, 609] on button "Save" at bounding box center [206, 618] width 44 height 23
